Goal: Task Accomplishment & Management: Manage account settings

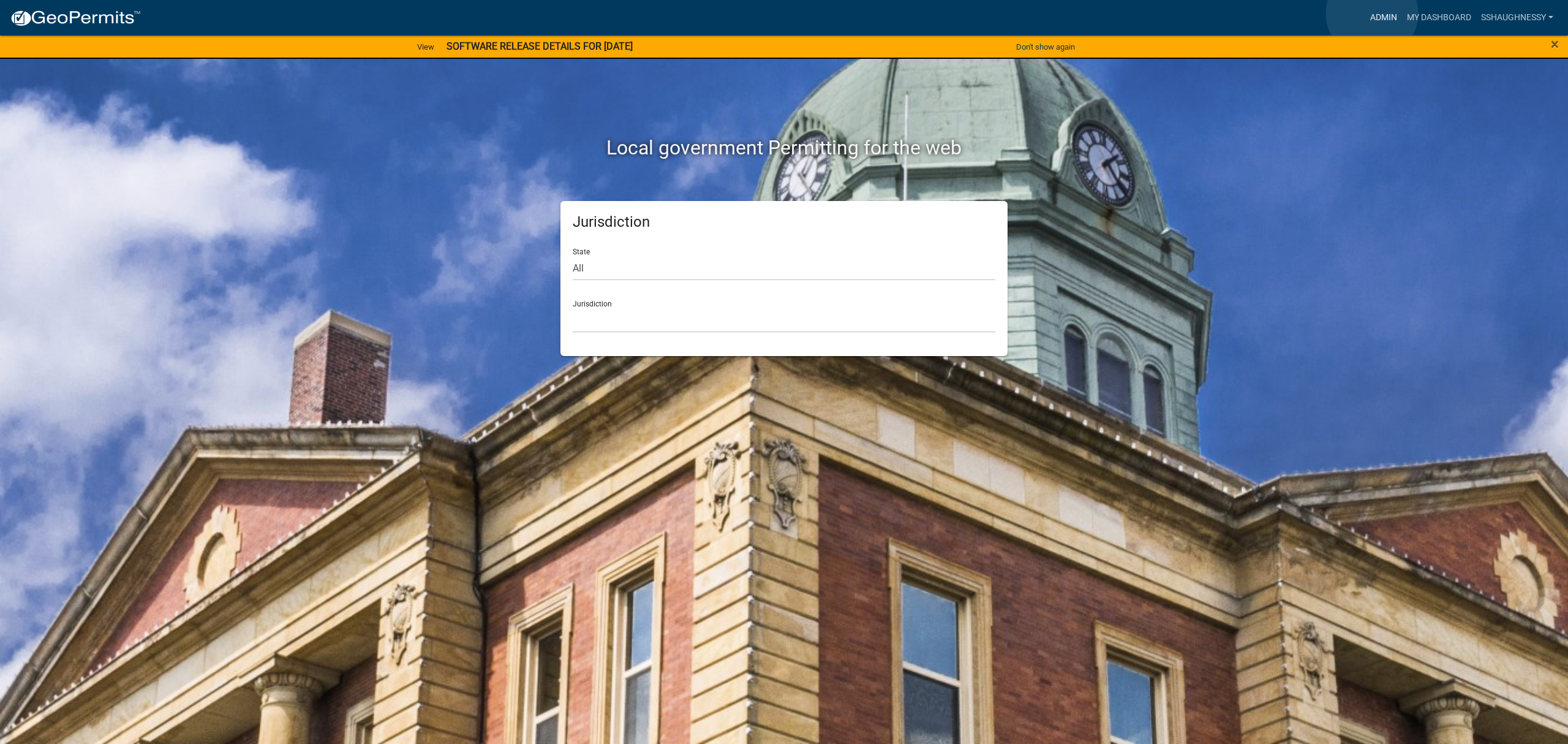
click at [1372, 13] on link "Admin" at bounding box center [1383, 18] width 37 height 24
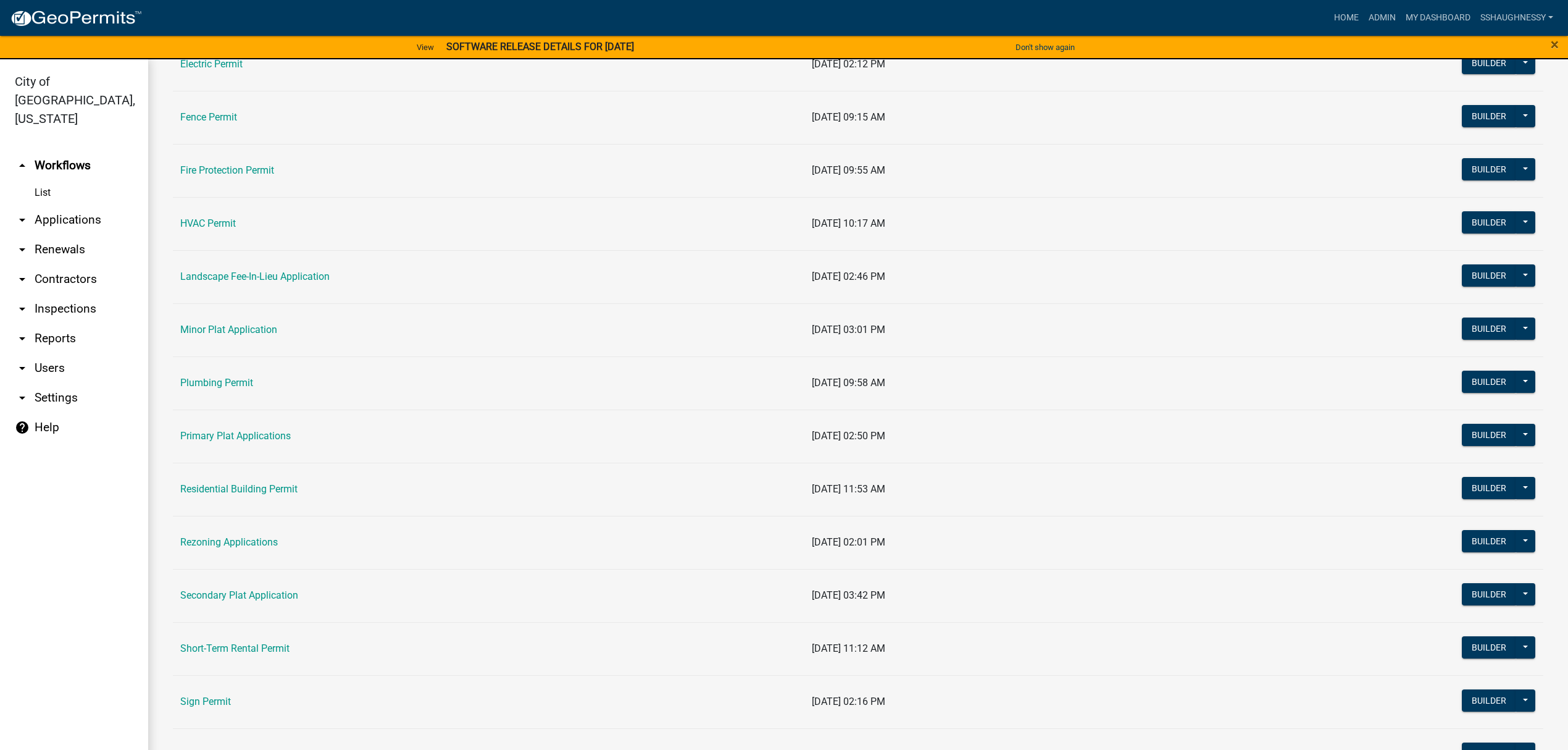
scroll to position [494, 0]
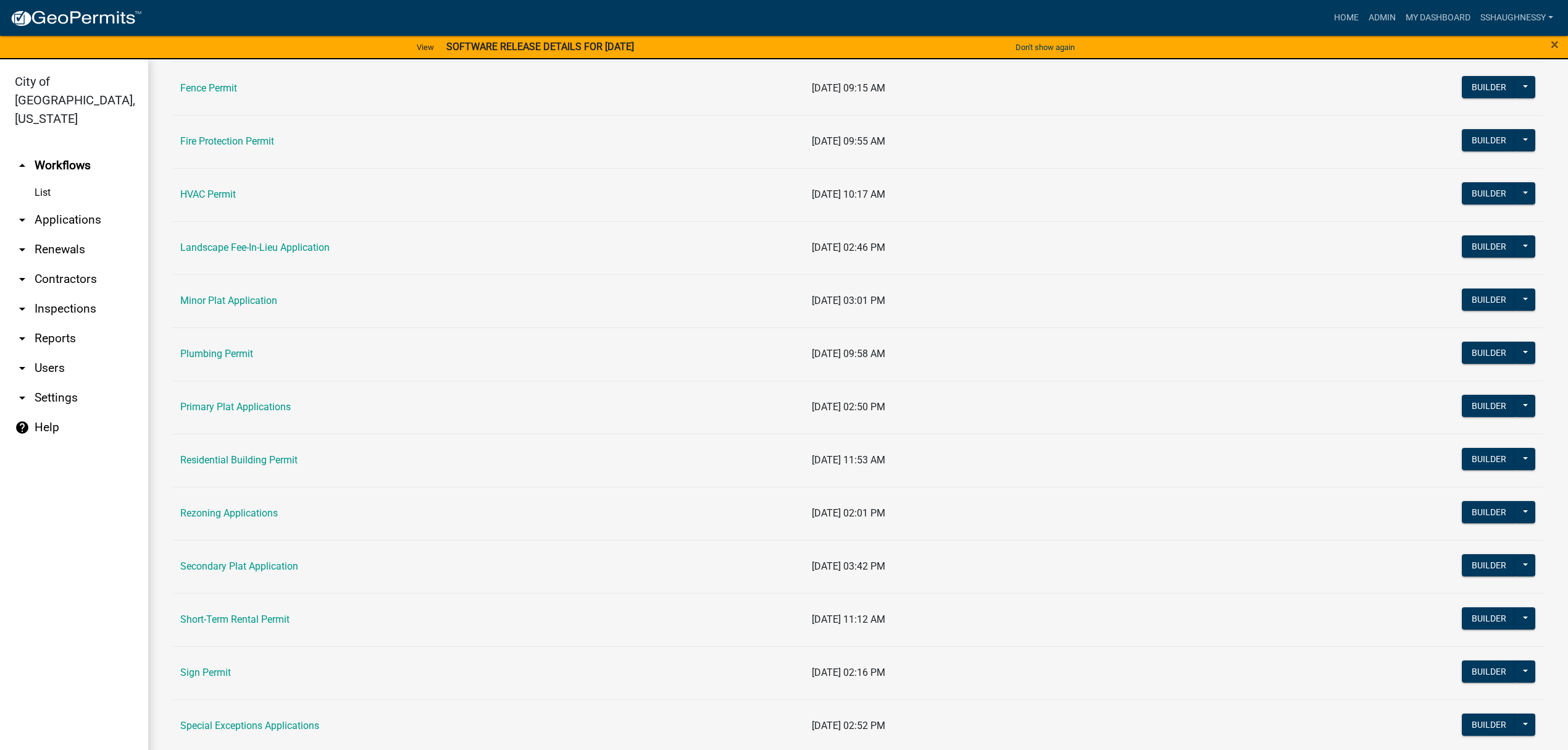
click at [274, 561] on td "Secondary Plat Application" at bounding box center [489, 567] width 632 height 53
click at [276, 566] on link "Secondary Plat Application" at bounding box center [239, 566] width 118 height 12
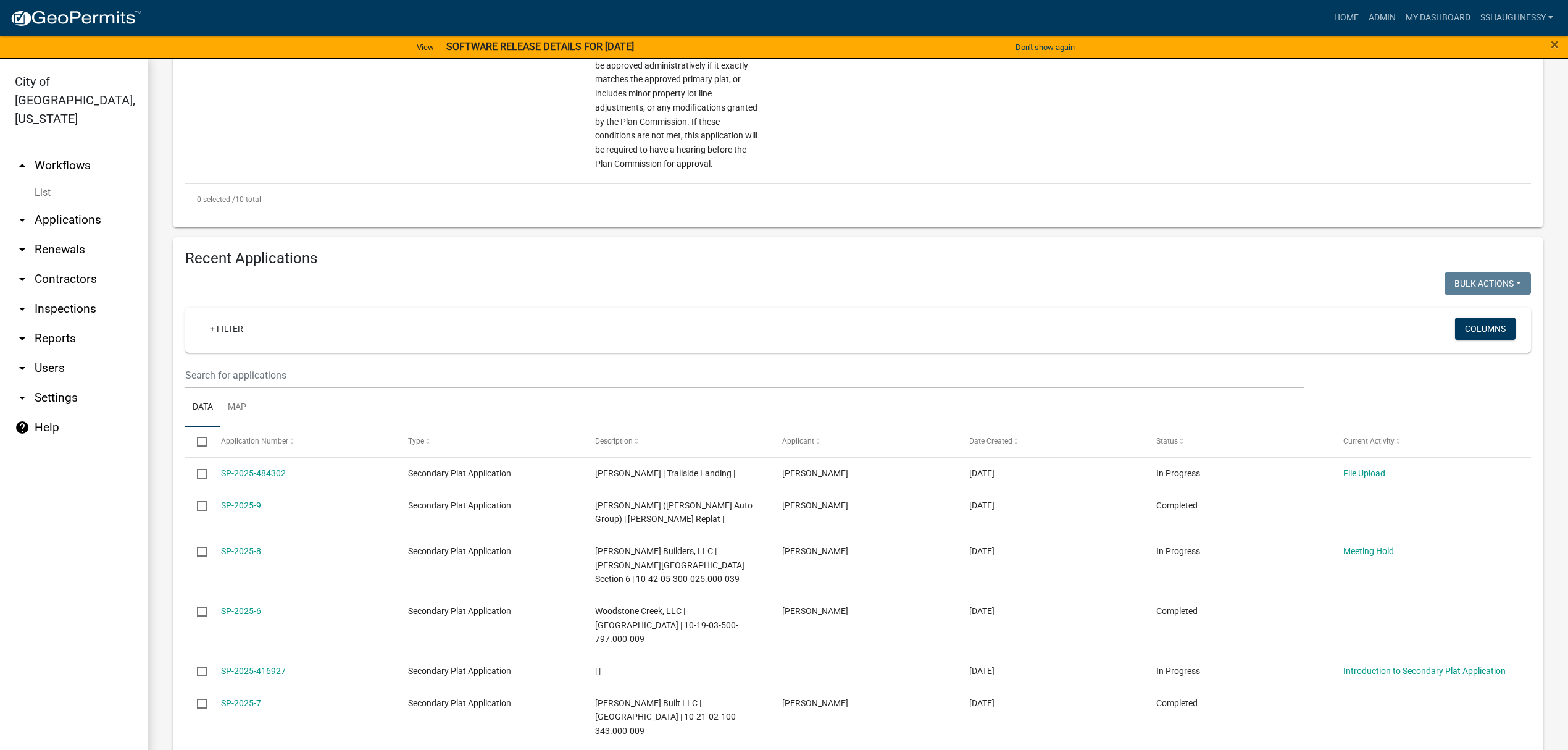
scroll to position [1812, 0]
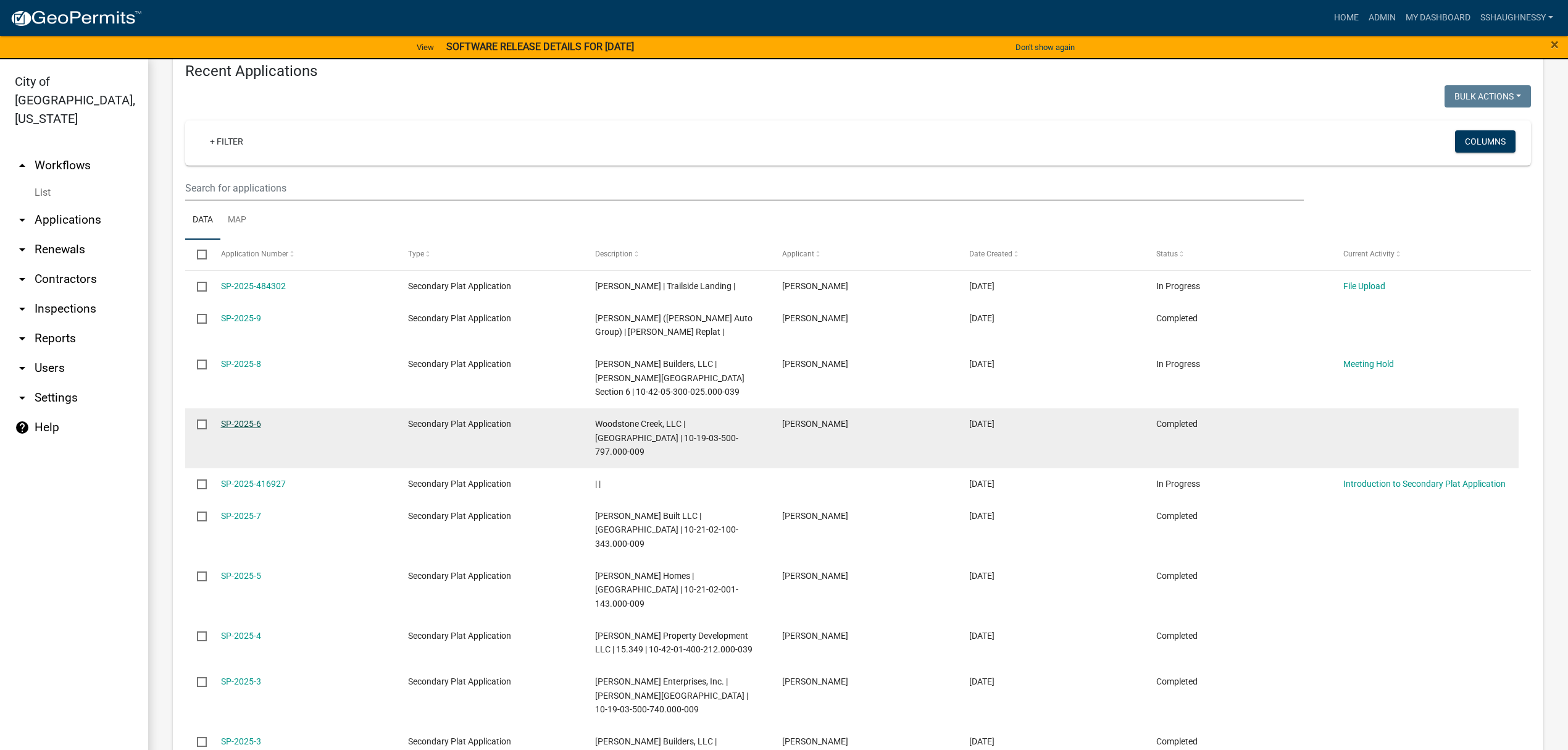
click at [244, 426] on link "SP-2025-6" at bounding box center [241, 423] width 40 height 10
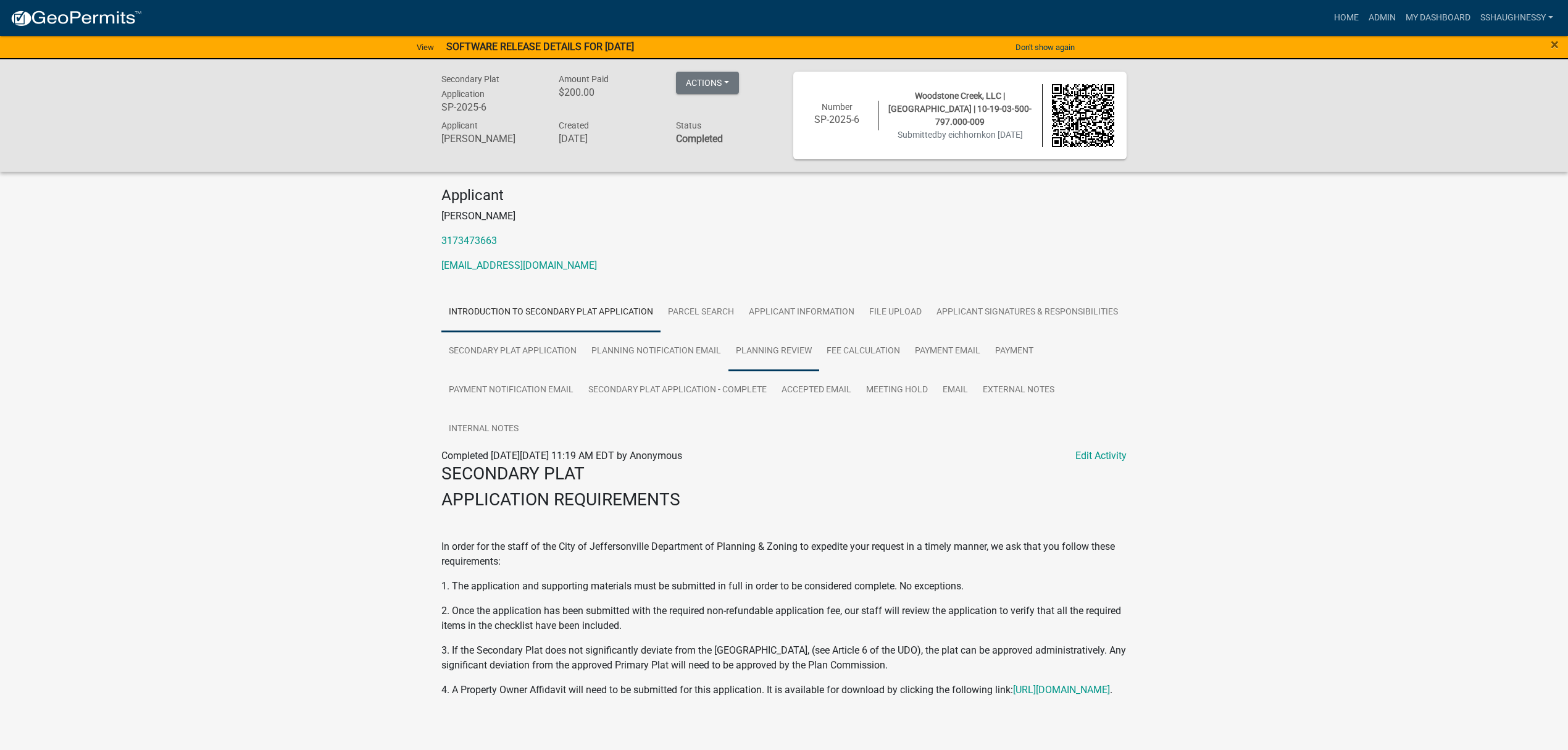
click at [781, 361] on link "Planning Review" at bounding box center [774, 351] width 91 height 39
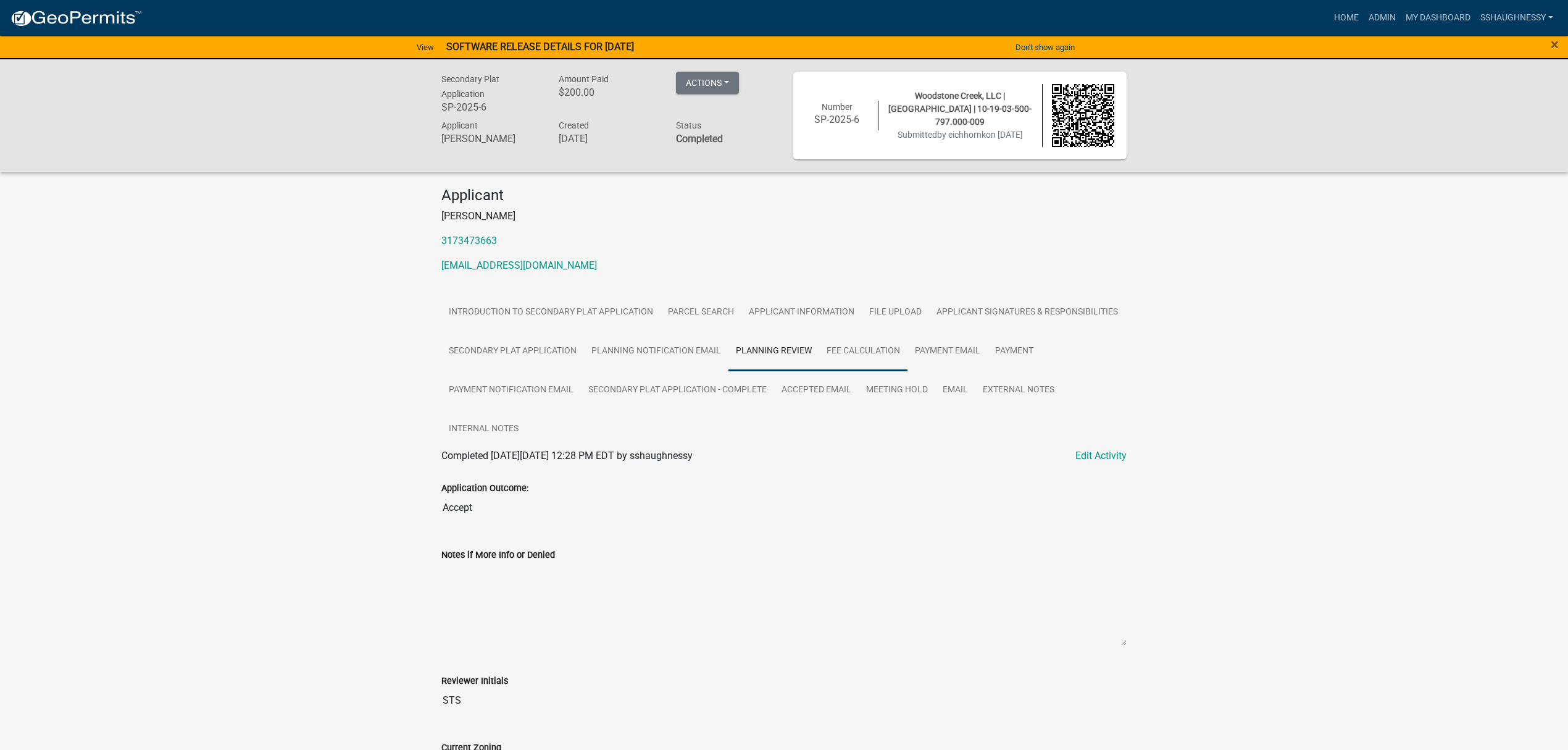
click at [862, 354] on link "Fee Calculation" at bounding box center [864, 351] width 88 height 39
click at [1010, 351] on link "Payment" at bounding box center [1021, 351] width 53 height 39
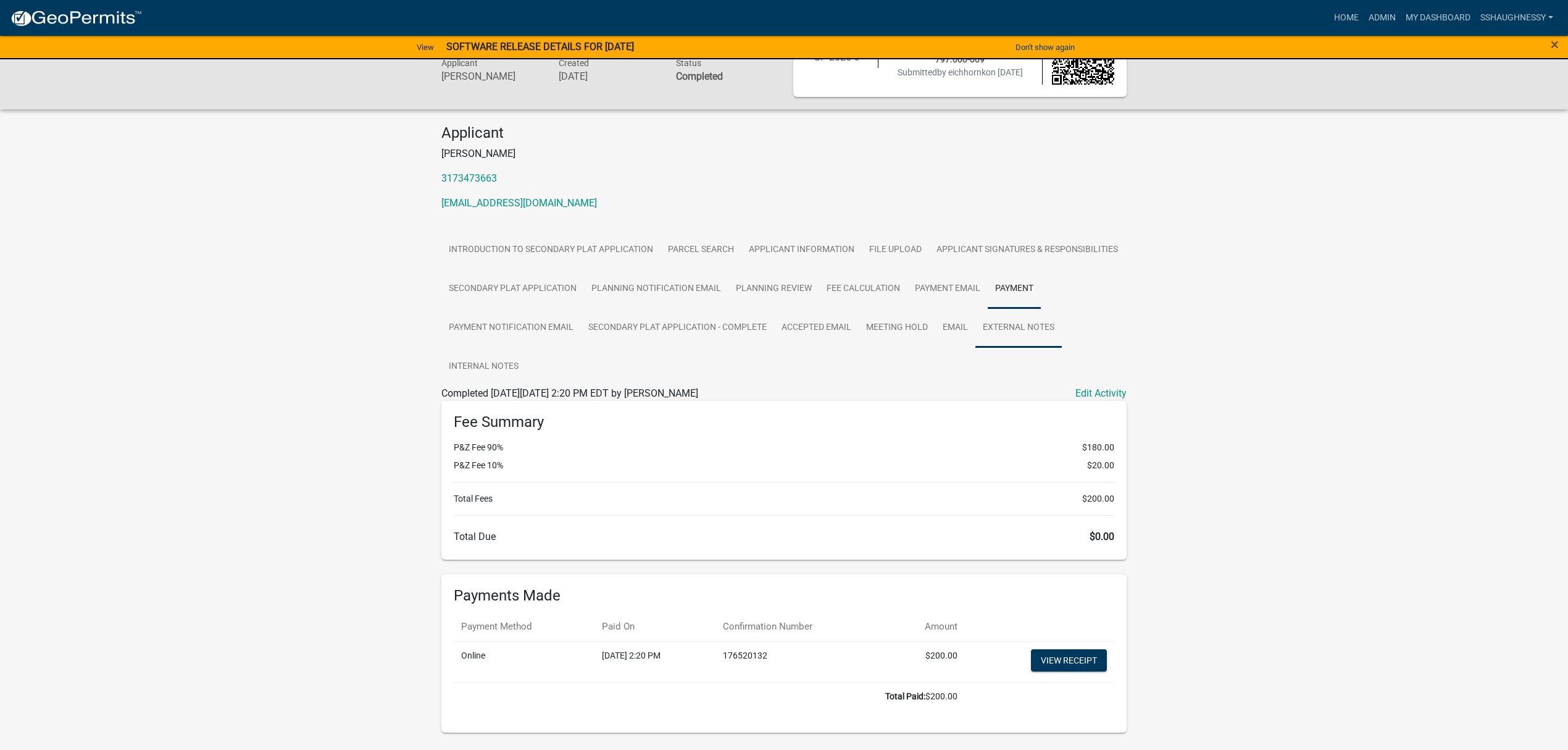
scroll to position [96, 0]
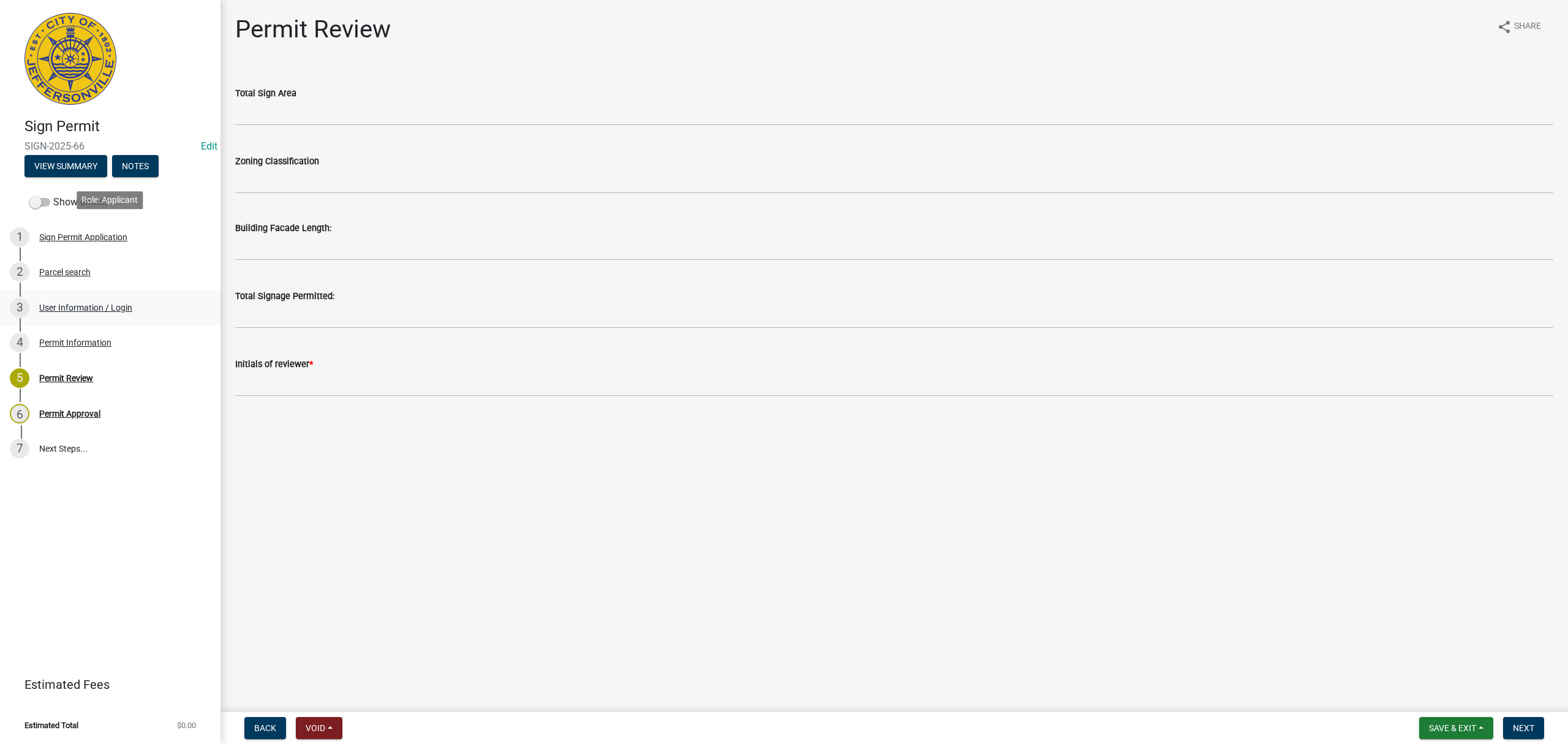
click at [127, 290] on link "3 User Information / Login" at bounding box center [110, 307] width 220 height 36
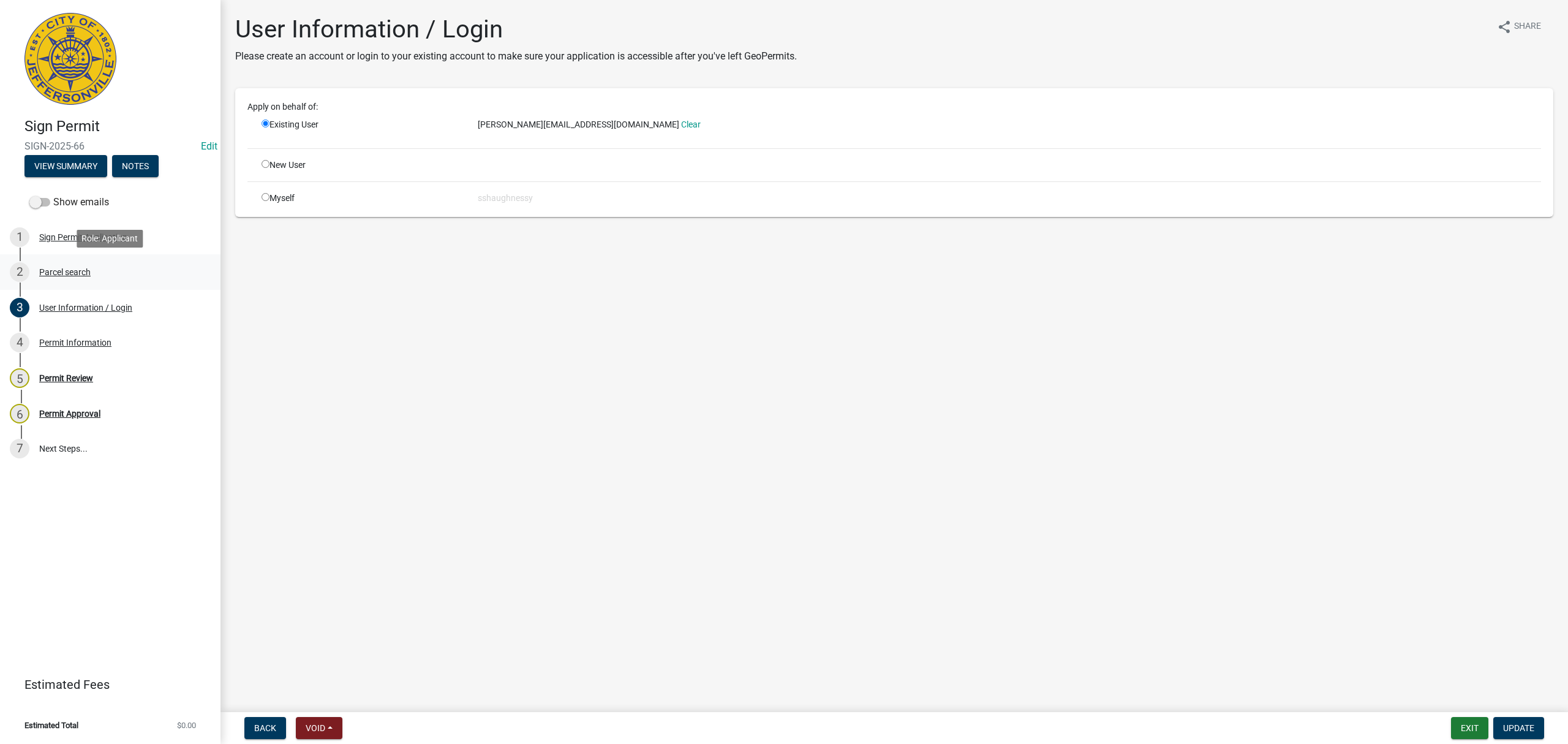
click at [126, 271] on div "2 Parcel search" at bounding box center [106, 272] width 191 height 20
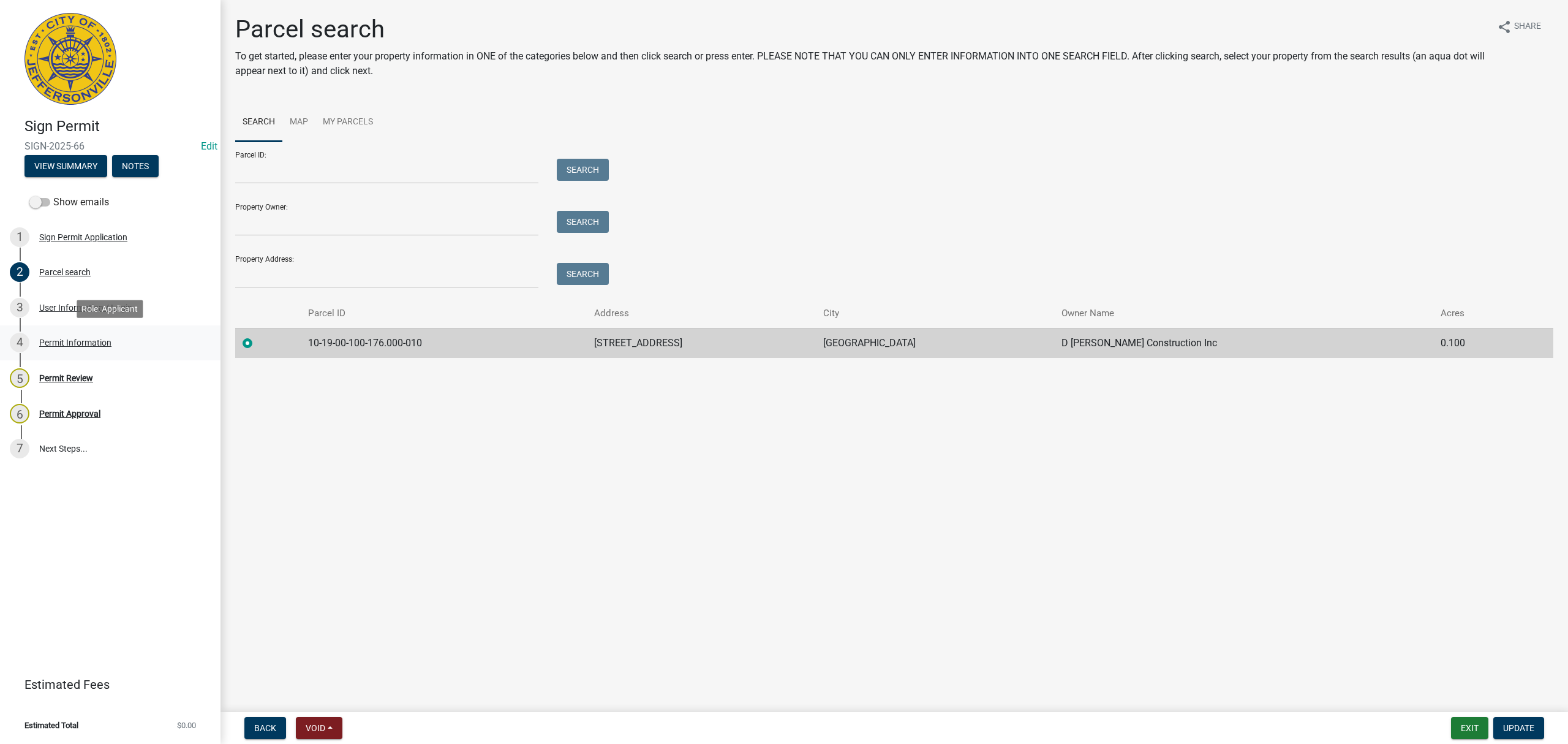
click at [125, 333] on div "4 Permit Information" at bounding box center [106, 342] width 191 height 20
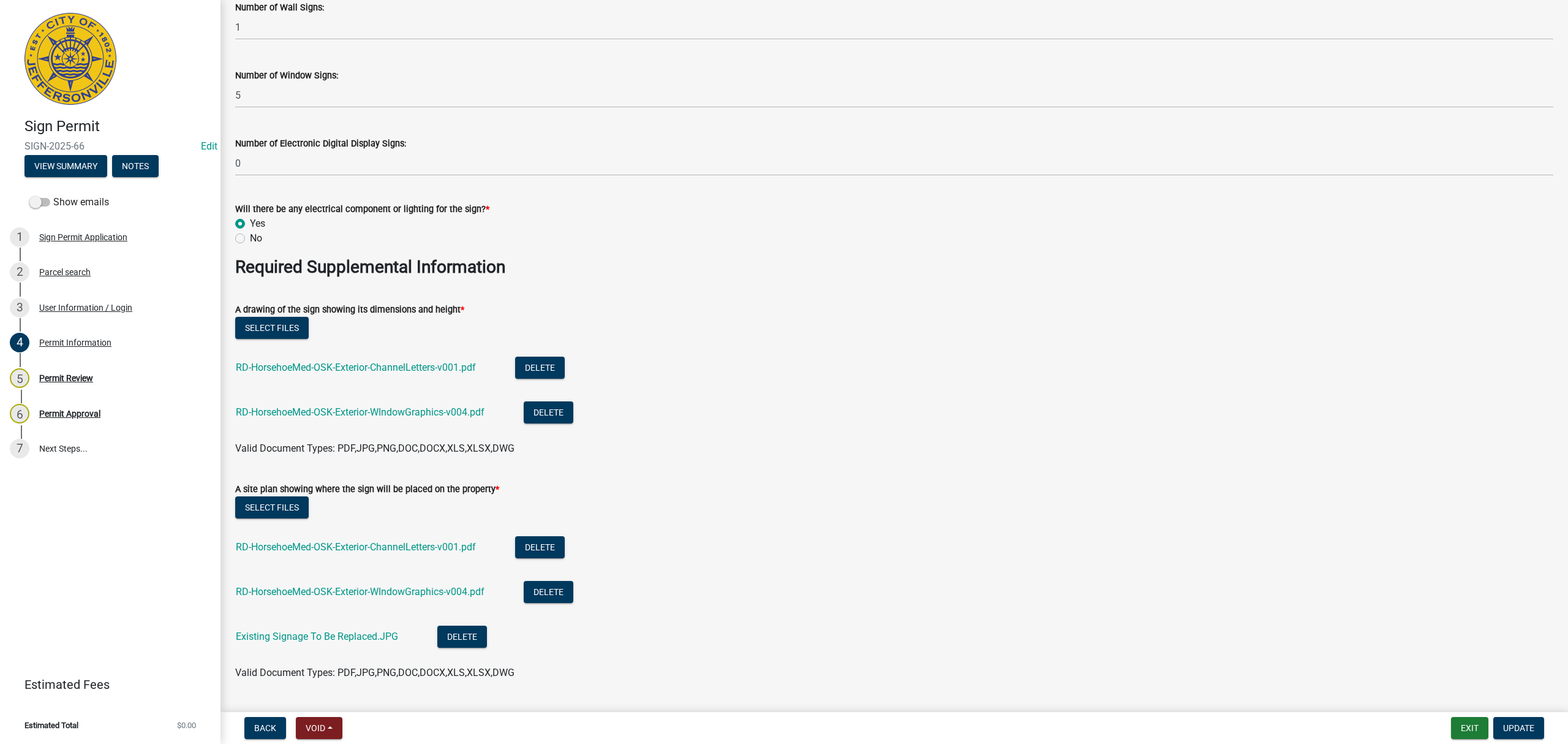
scroll to position [2032, 0]
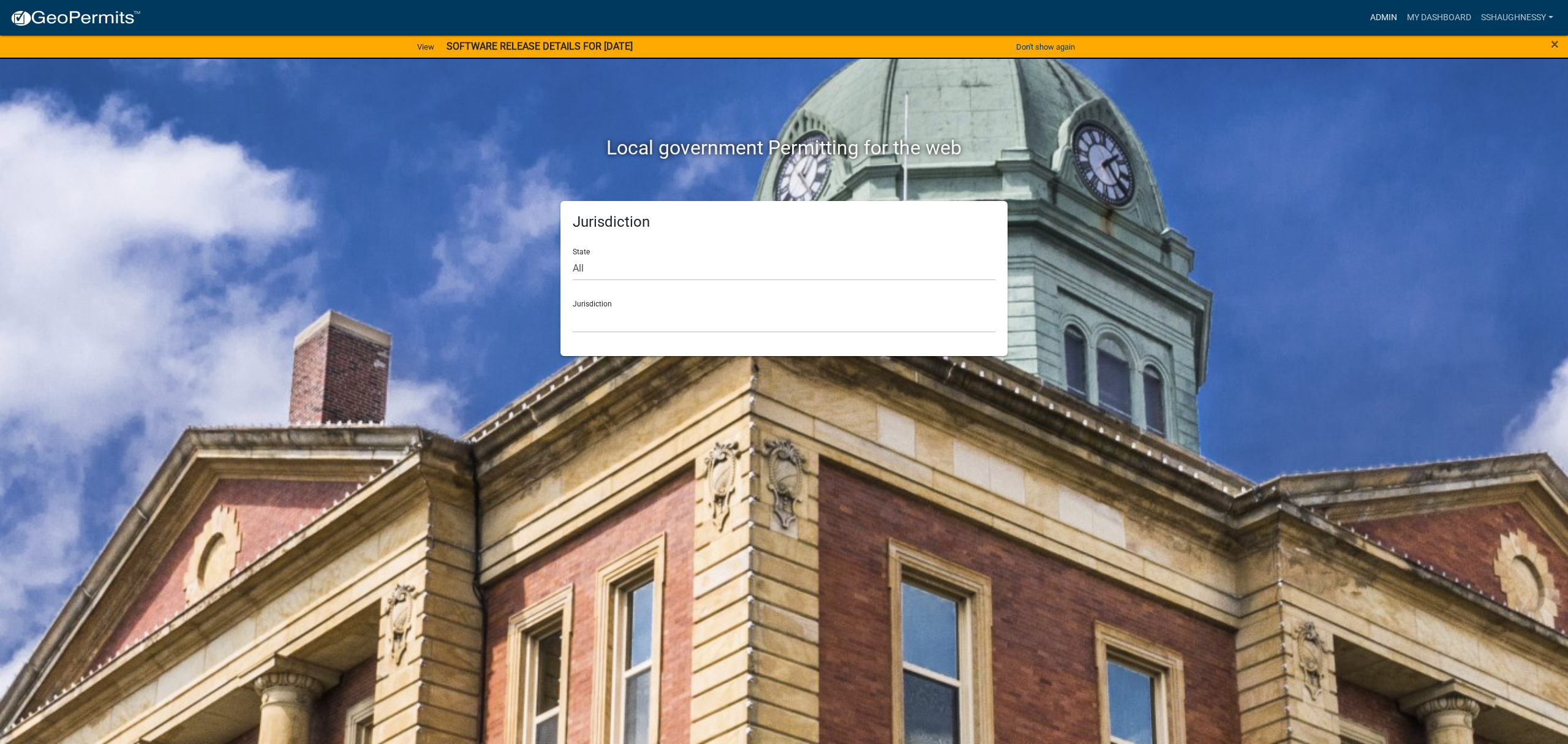
click at [1372, 17] on link "Admin" at bounding box center [1383, 18] width 37 height 24
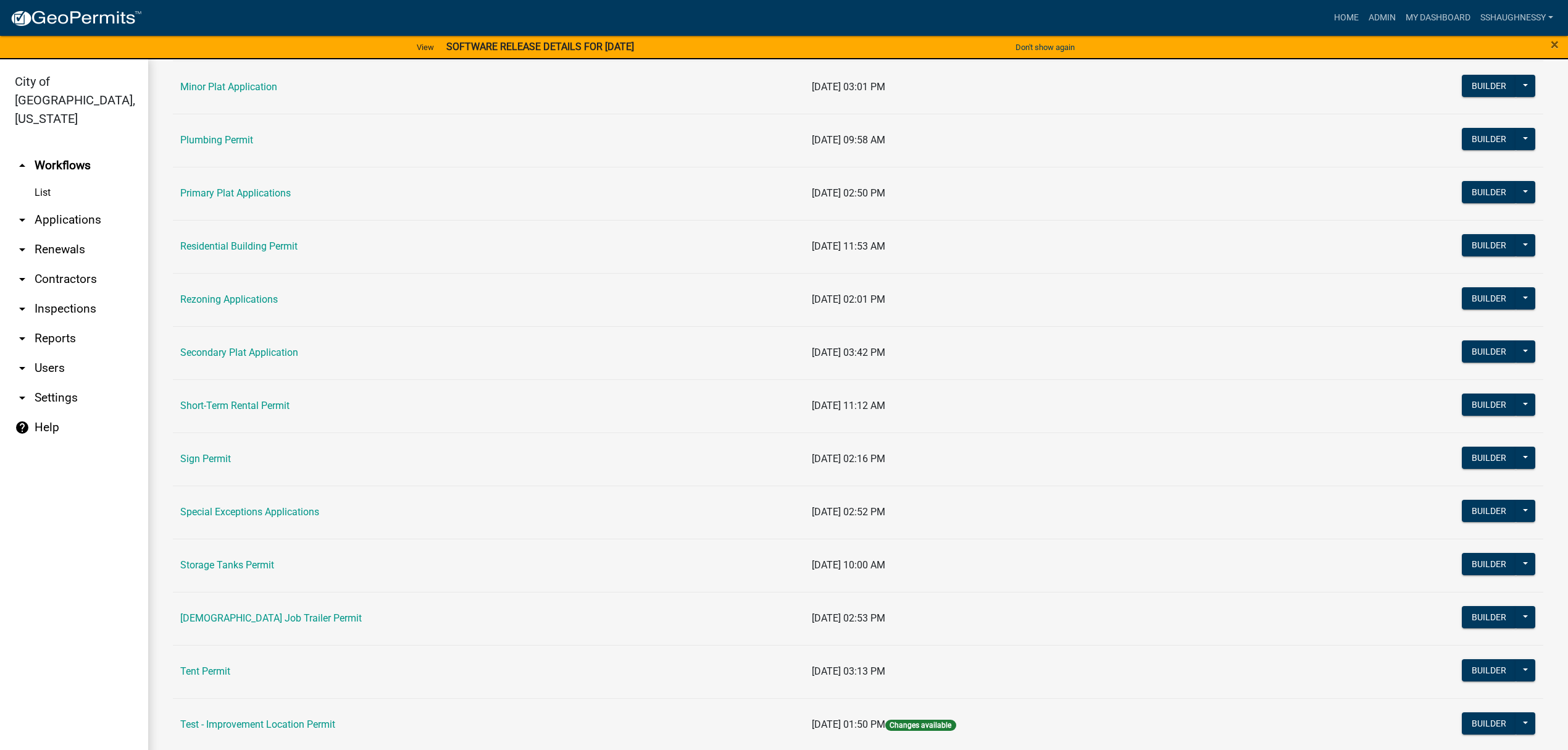
scroll to position [741, 0]
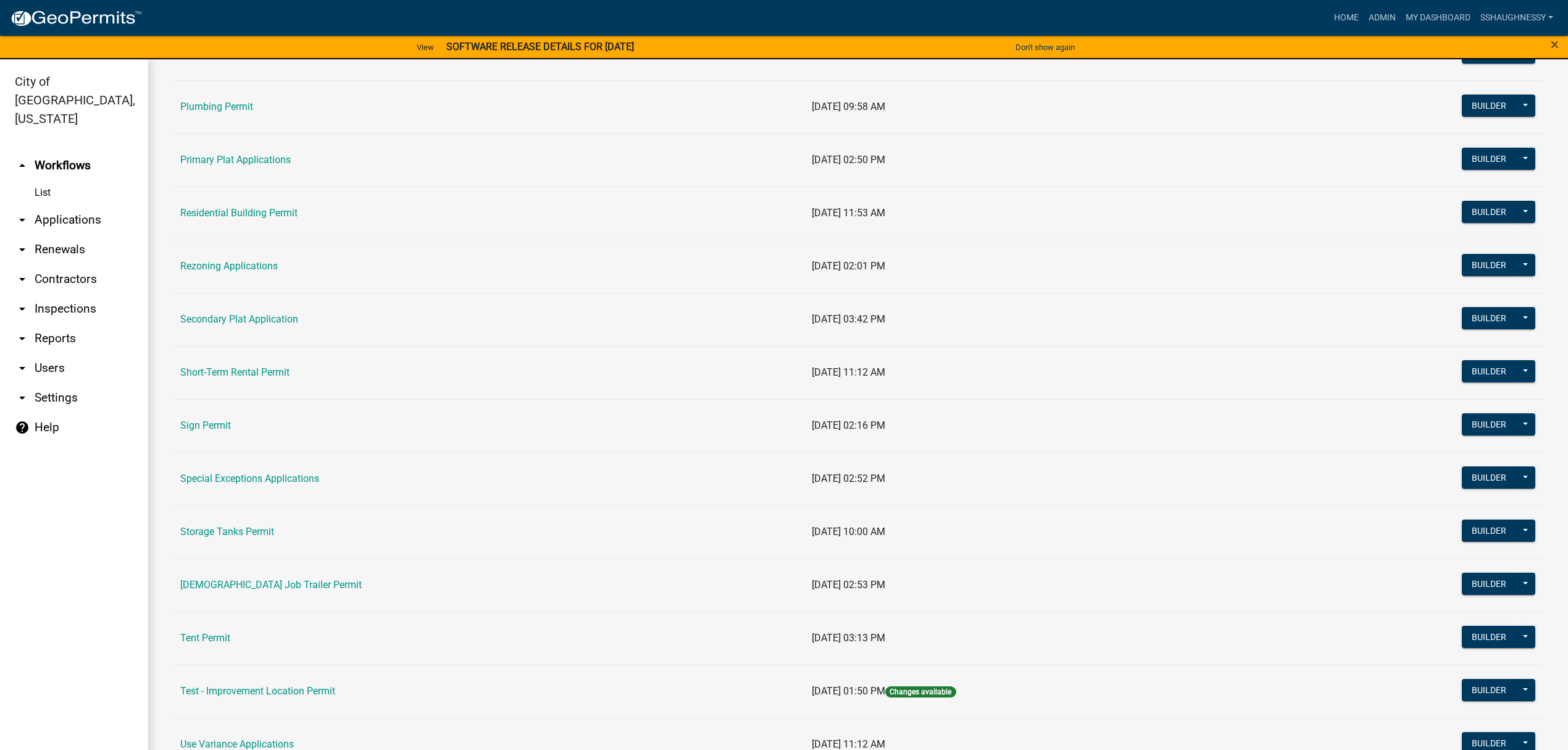
click at [194, 418] on td "Sign Permit" at bounding box center [489, 425] width 632 height 53
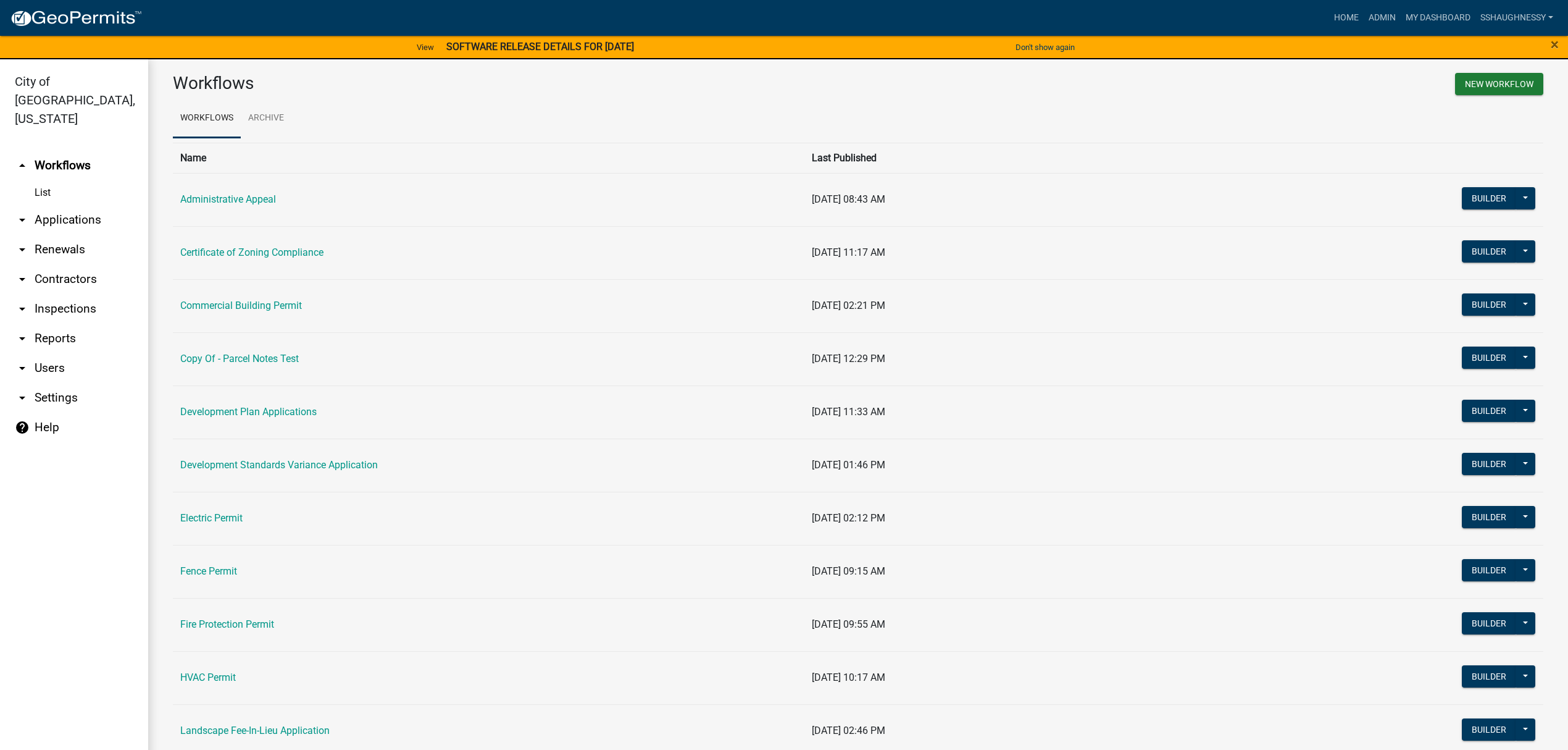
scroll to position [0, 0]
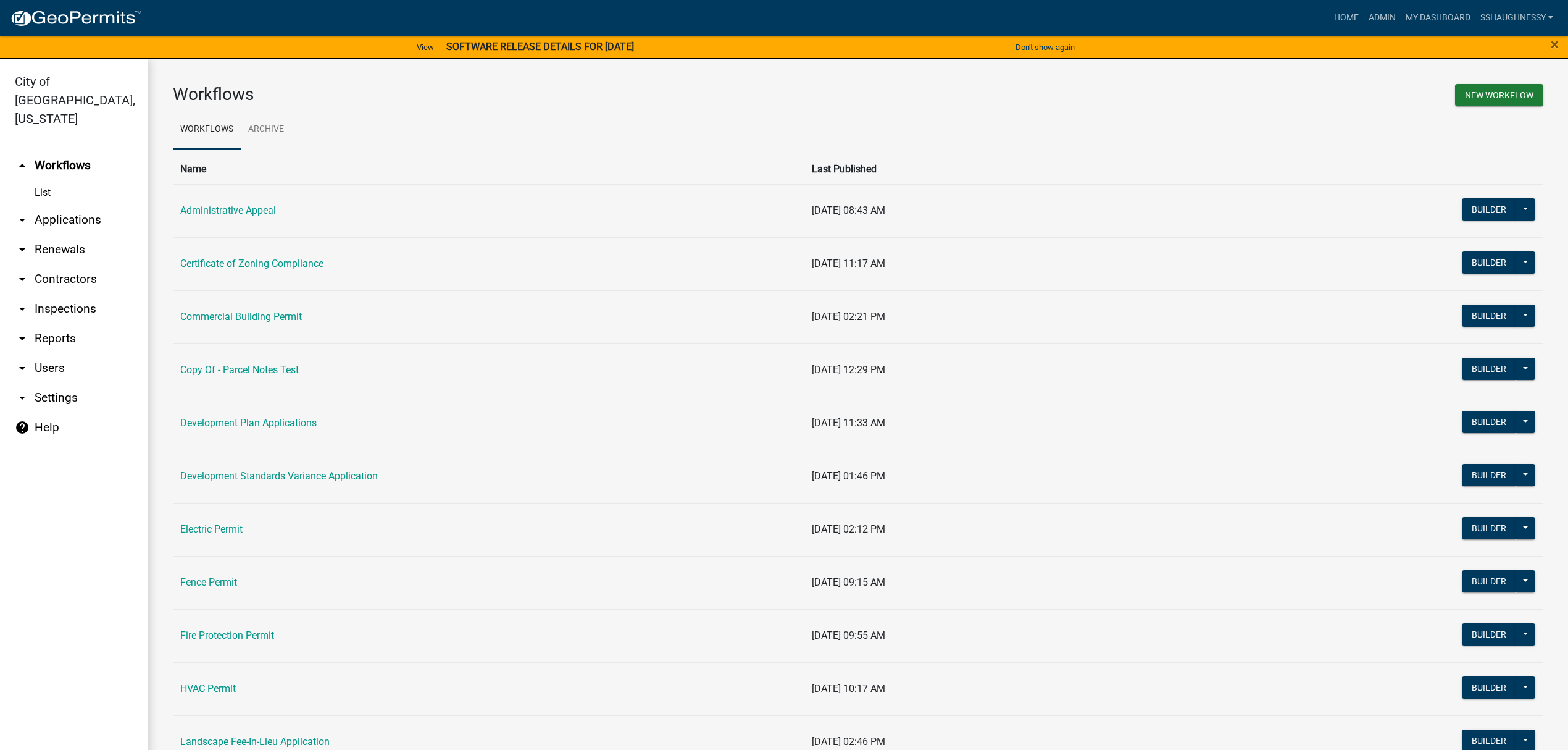
click at [263, 257] on td "Certificate of Zoning Compliance" at bounding box center [489, 264] width 632 height 53
click at [263, 257] on link "Certificate of Zoning Compliance" at bounding box center [251, 263] width 143 height 12
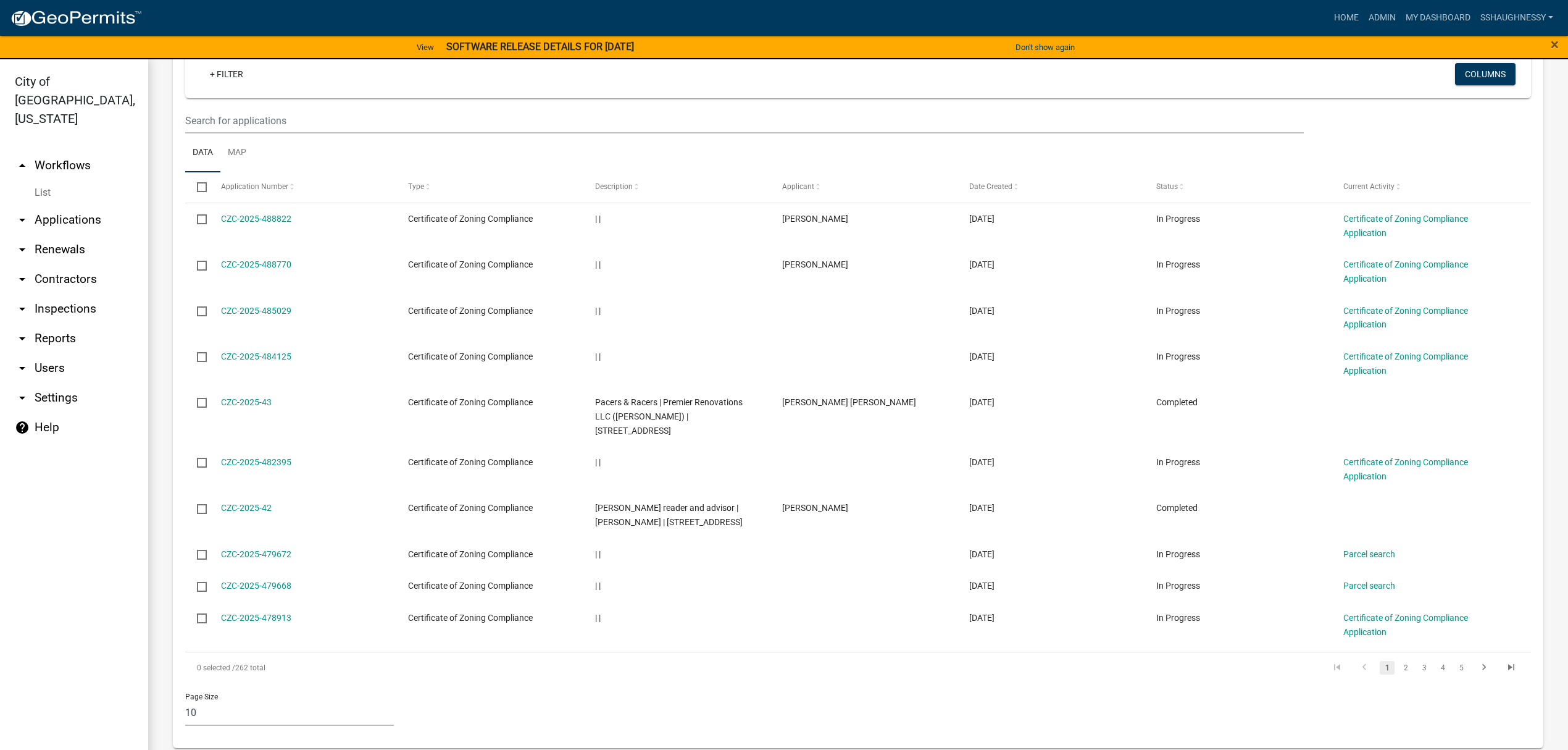
scroll to position [531, 0]
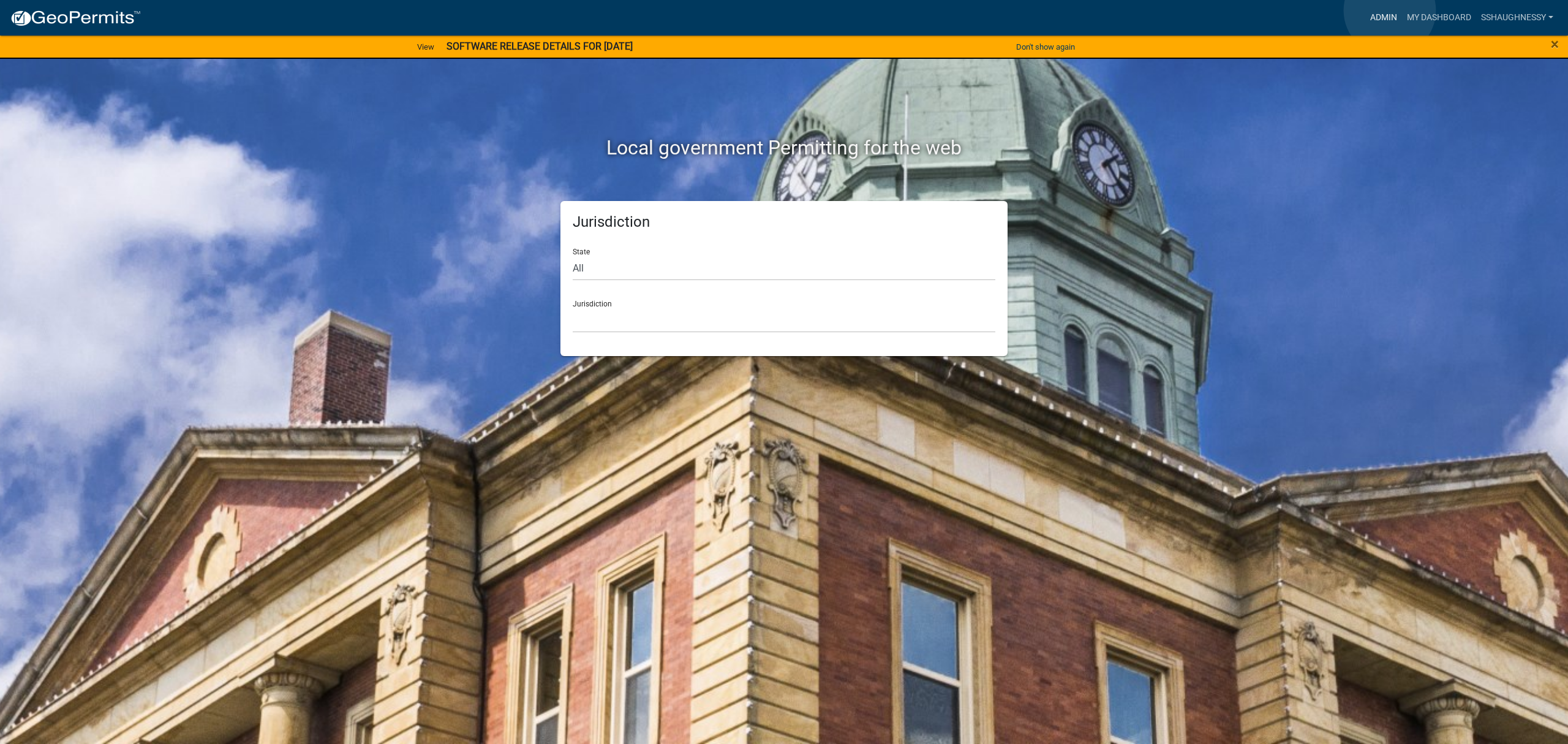
click at [1390, 10] on link "Admin" at bounding box center [1383, 18] width 37 height 24
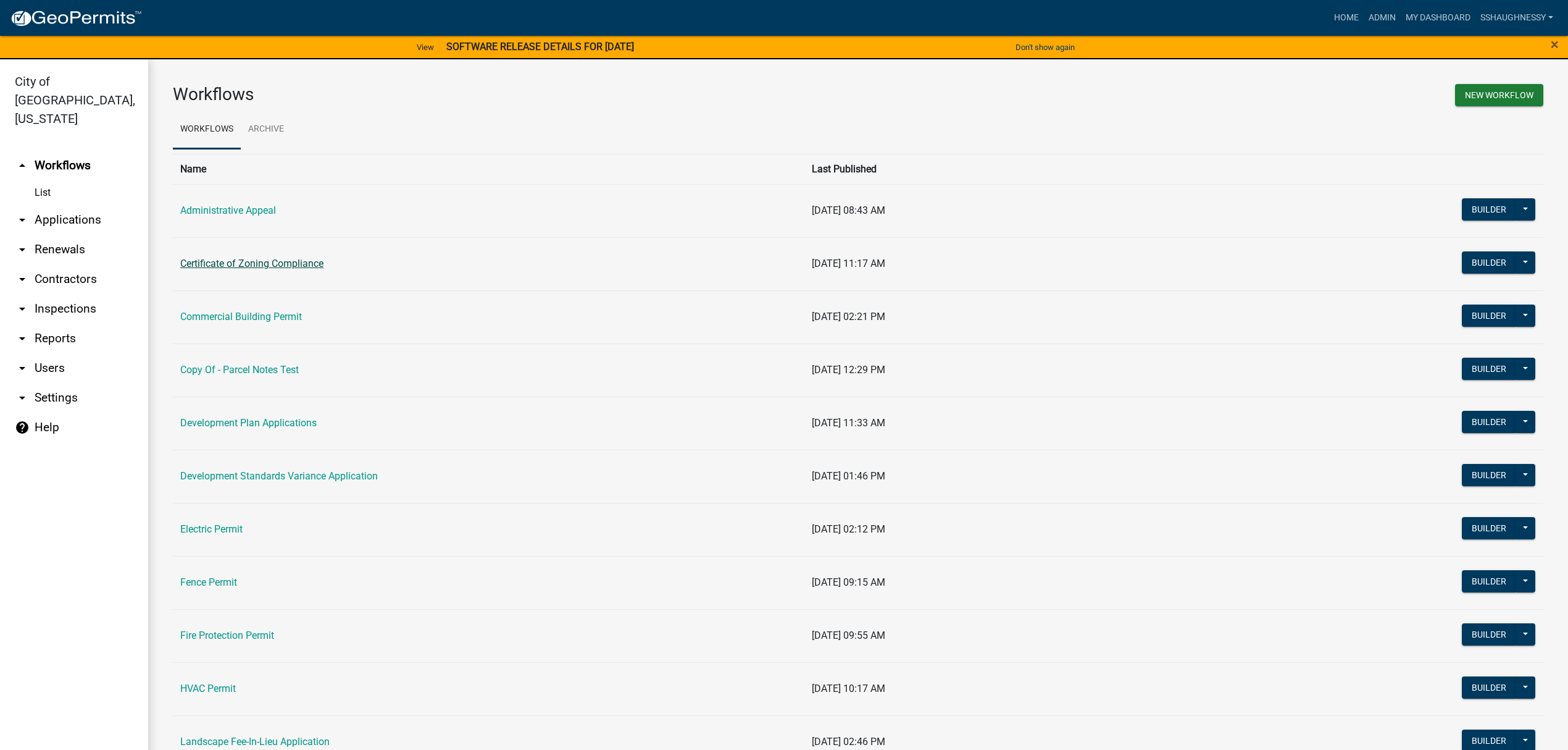
click at [255, 257] on link "Certificate of Zoning Compliance" at bounding box center [251, 263] width 143 height 12
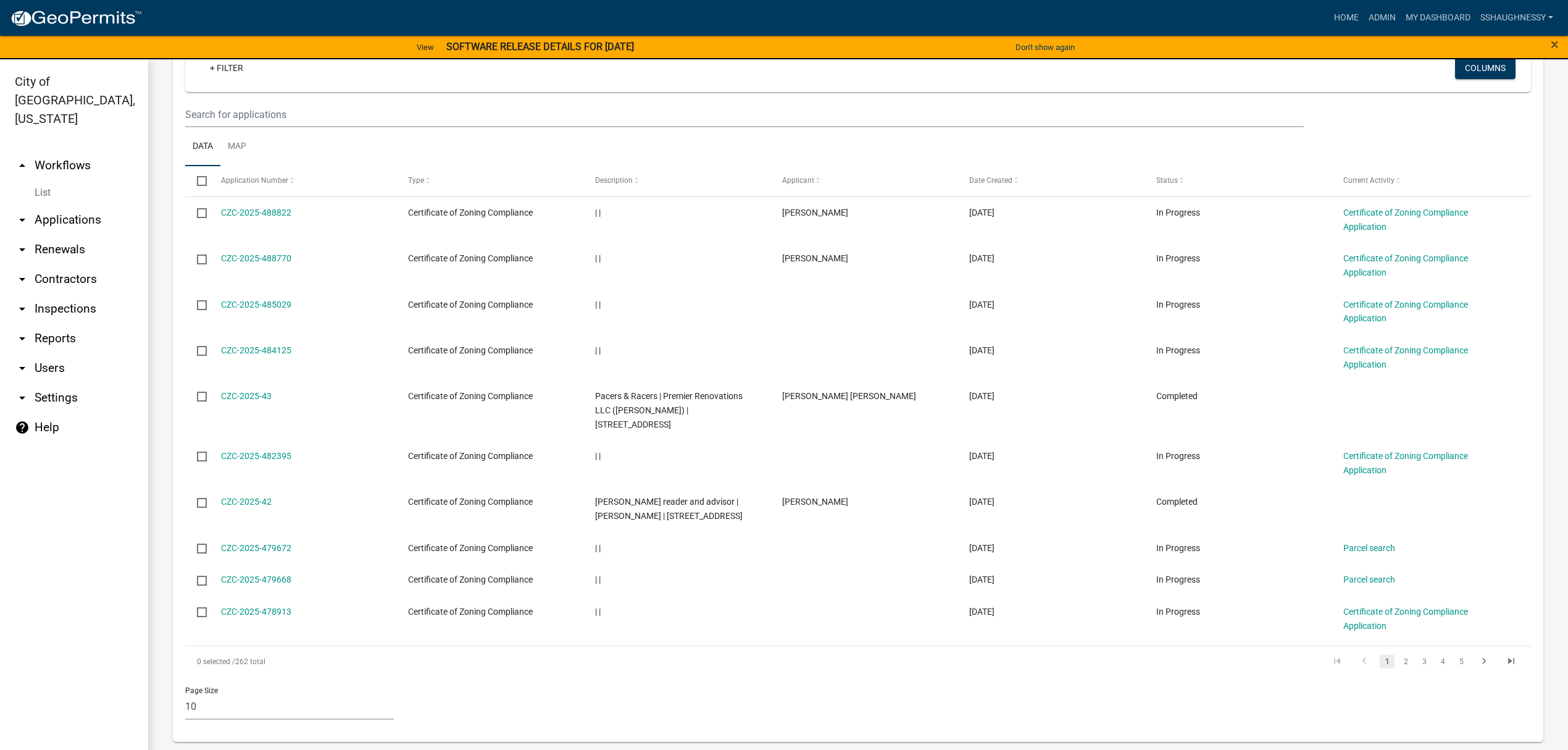
scroll to position [531, 0]
click at [1398, 660] on link "2" at bounding box center [1406, 660] width 15 height 14
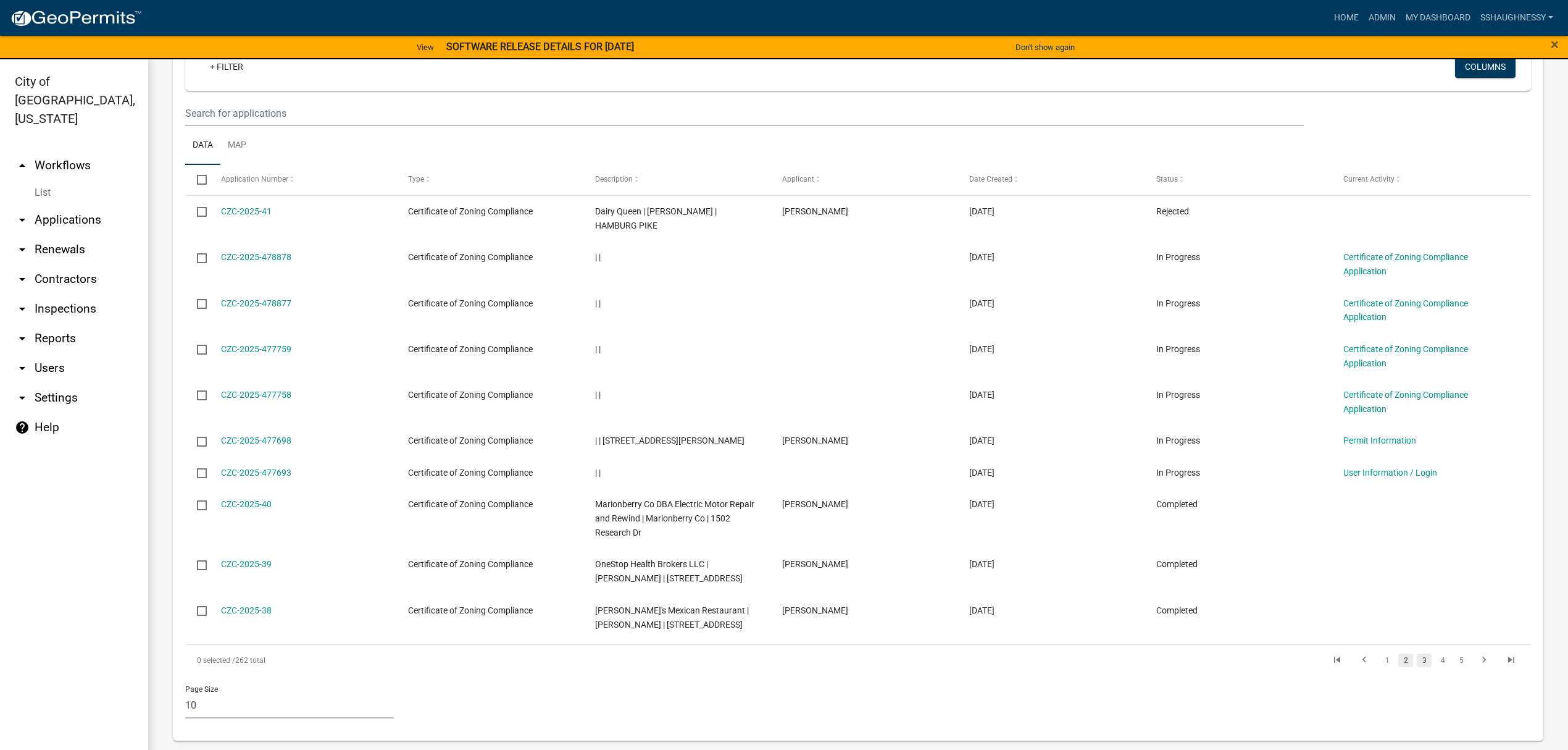
click at [1417, 667] on link "3" at bounding box center [1425, 660] width 15 height 14
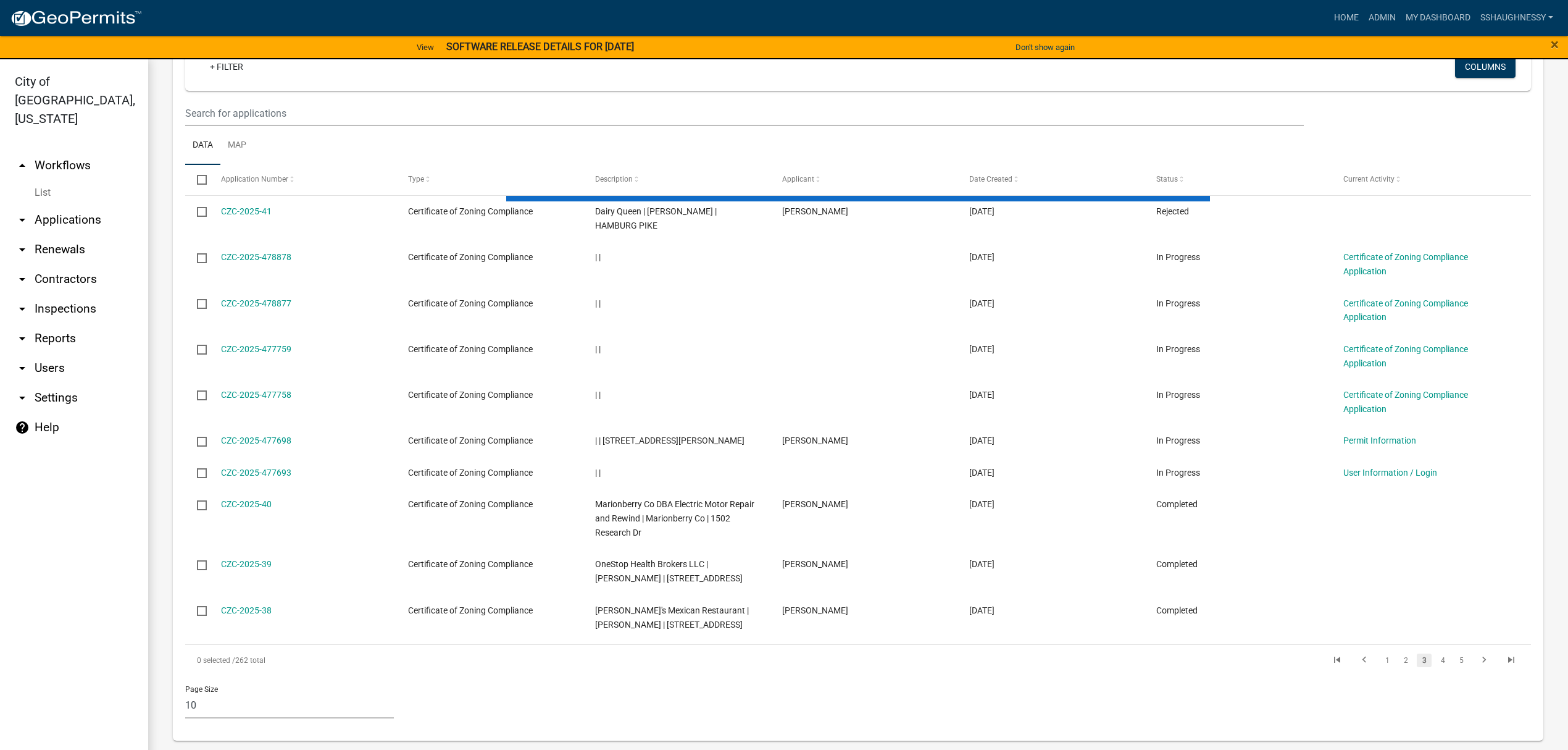
scroll to position [517, 0]
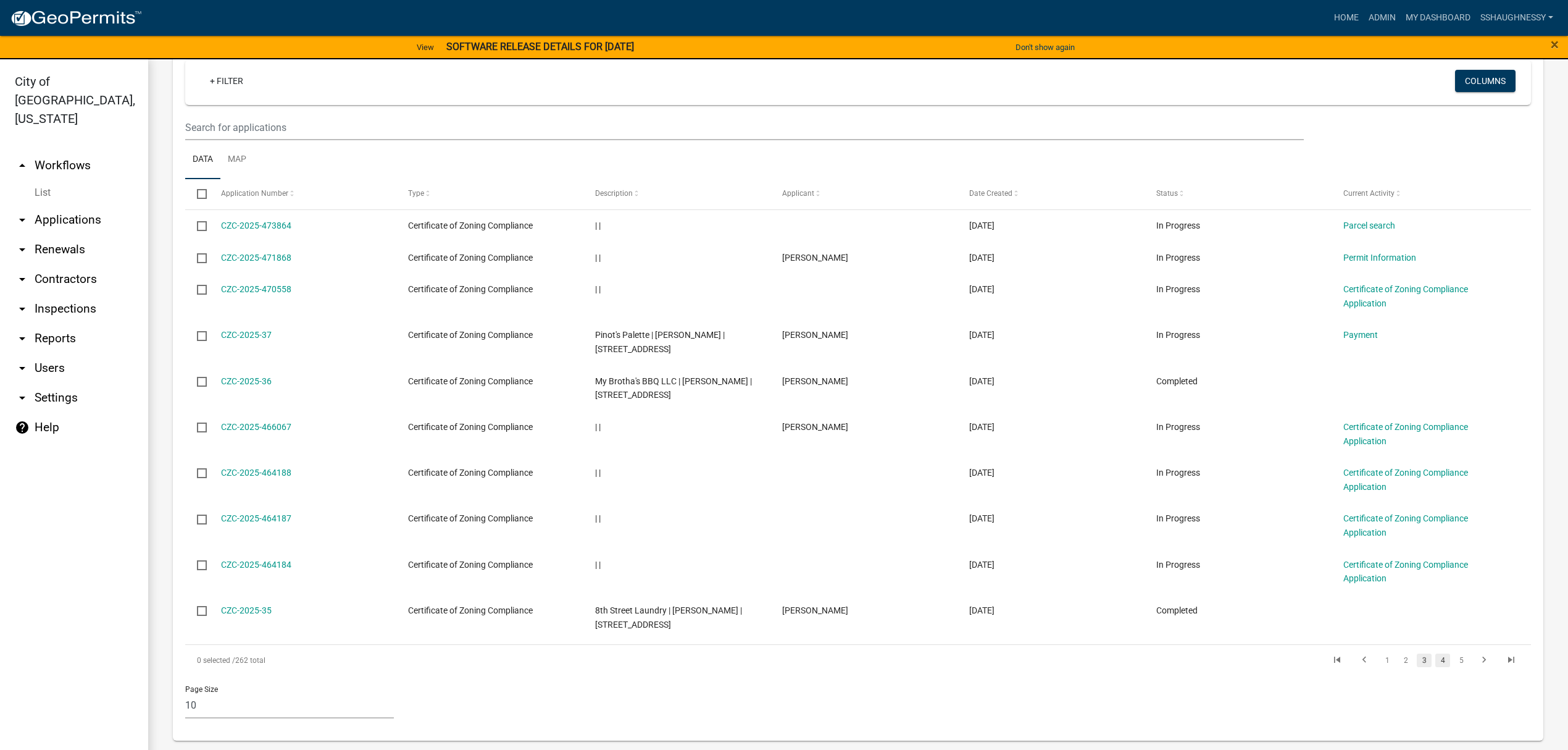
click at [1436, 663] on link "4" at bounding box center [1443, 660] width 15 height 14
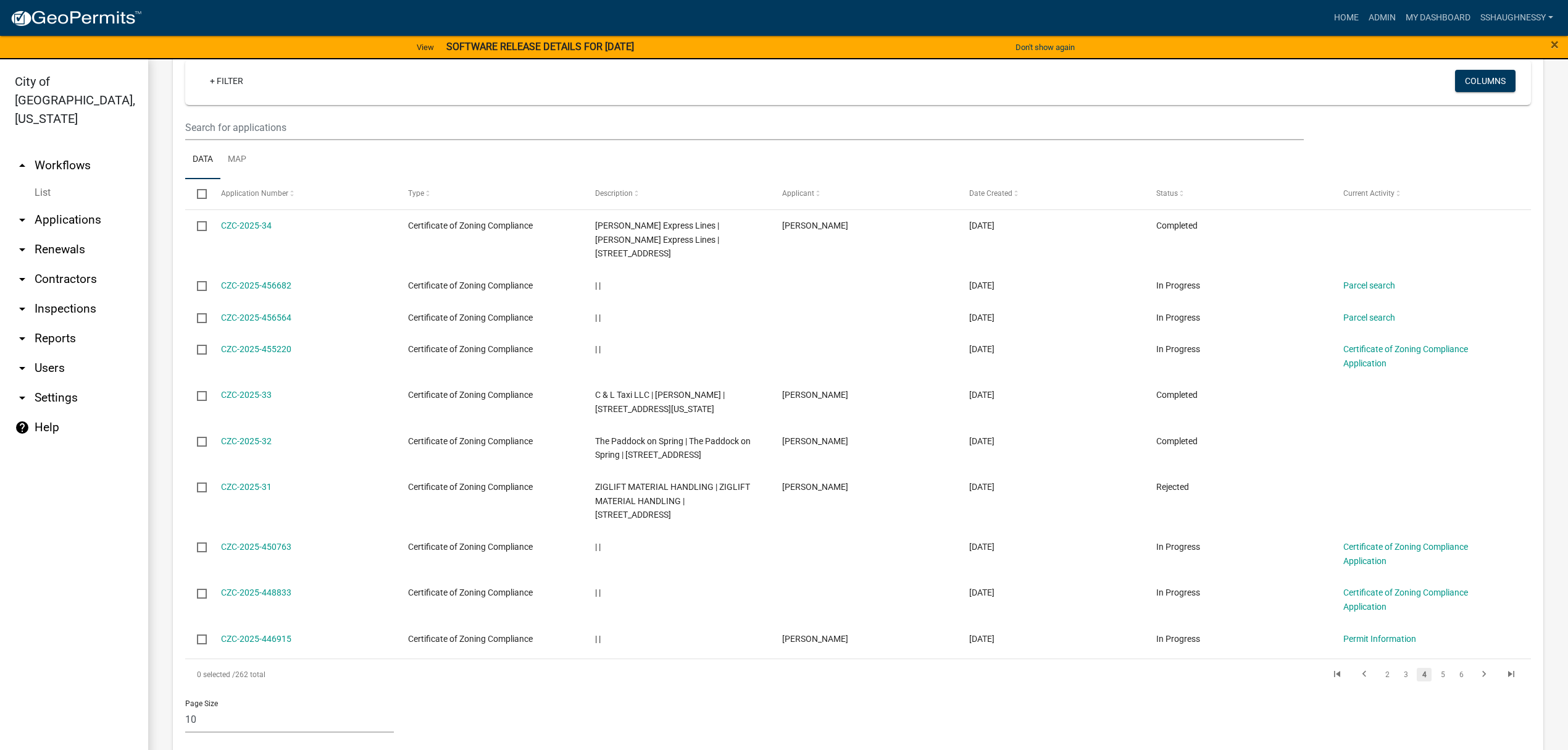
click at [1452, 672] on li "6" at bounding box center [1461, 674] width 18 height 21
click at [1436, 673] on link "5" at bounding box center [1443, 675] width 15 height 14
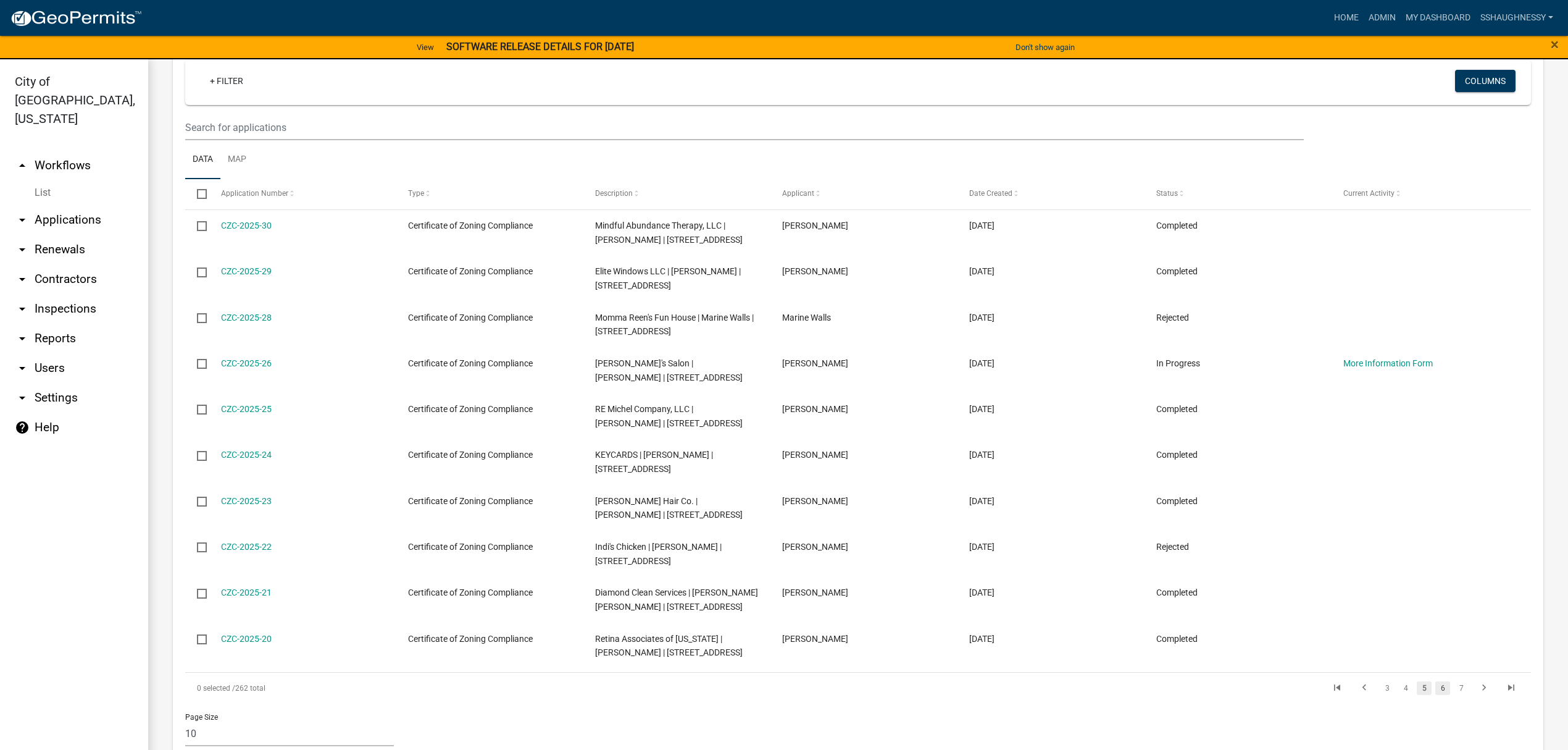
click at [1436, 695] on link "6" at bounding box center [1443, 688] width 15 height 14
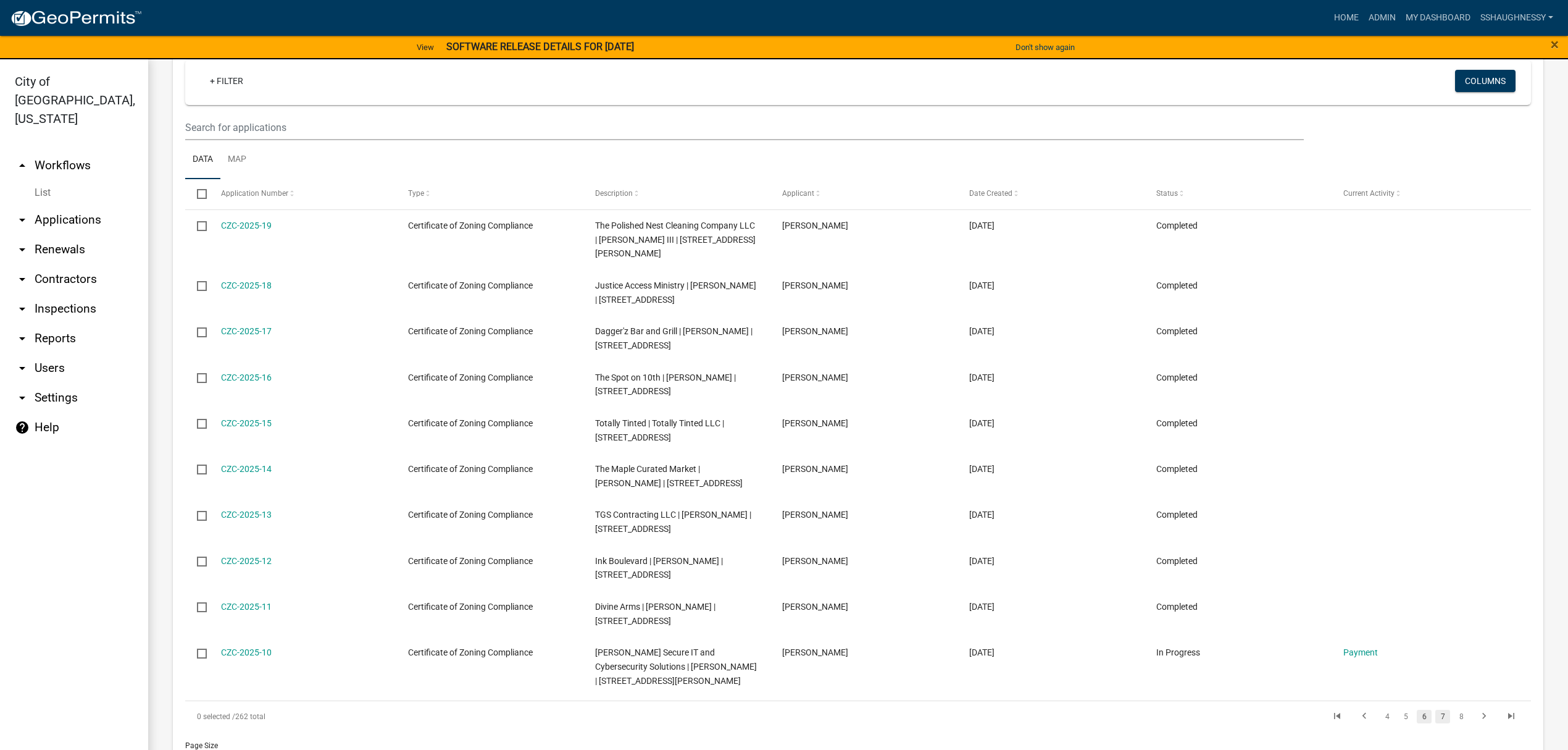
click at [1436, 724] on link "7" at bounding box center [1443, 717] width 15 height 14
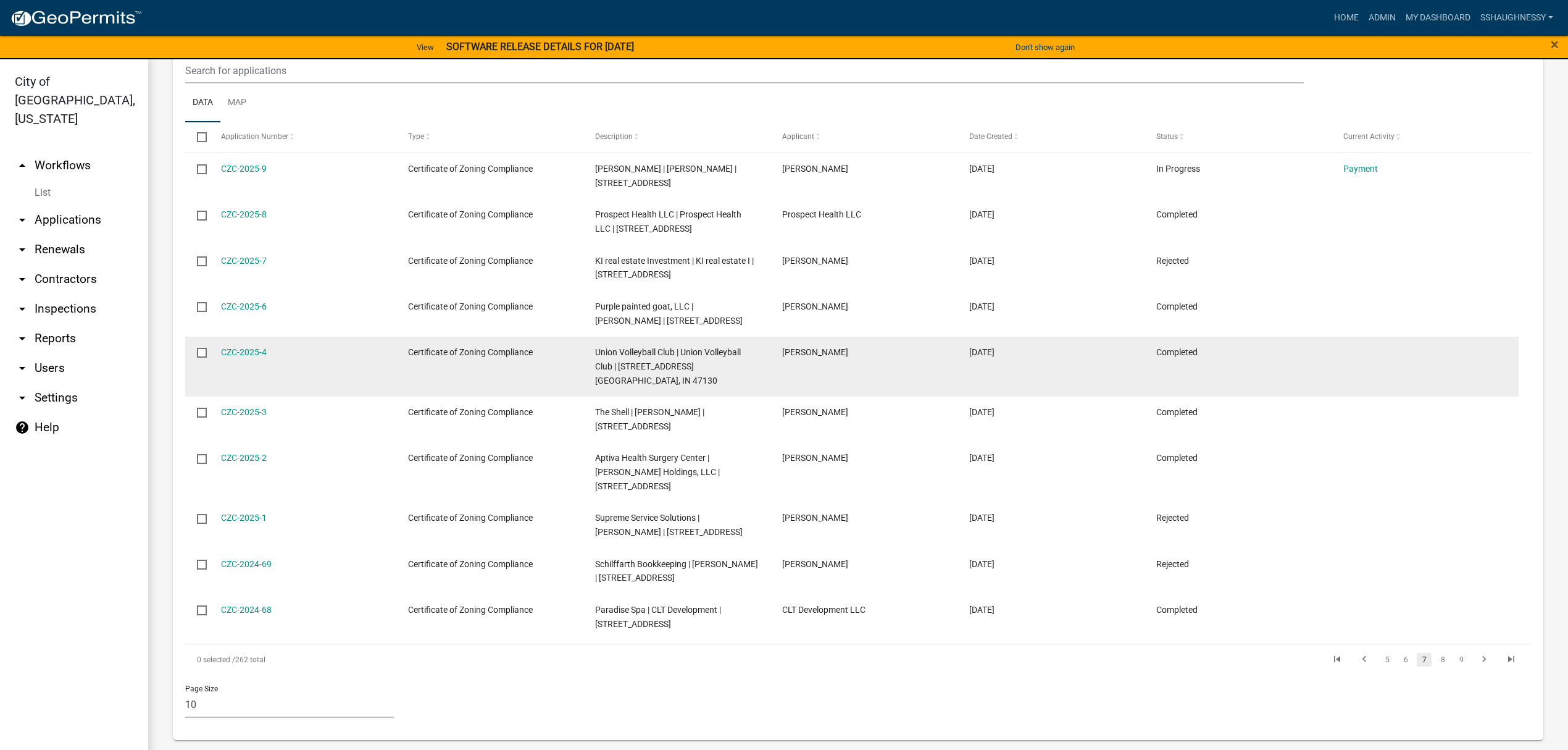
scroll to position [602, 0]
